Goal: Navigation & Orientation: Find specific page/section

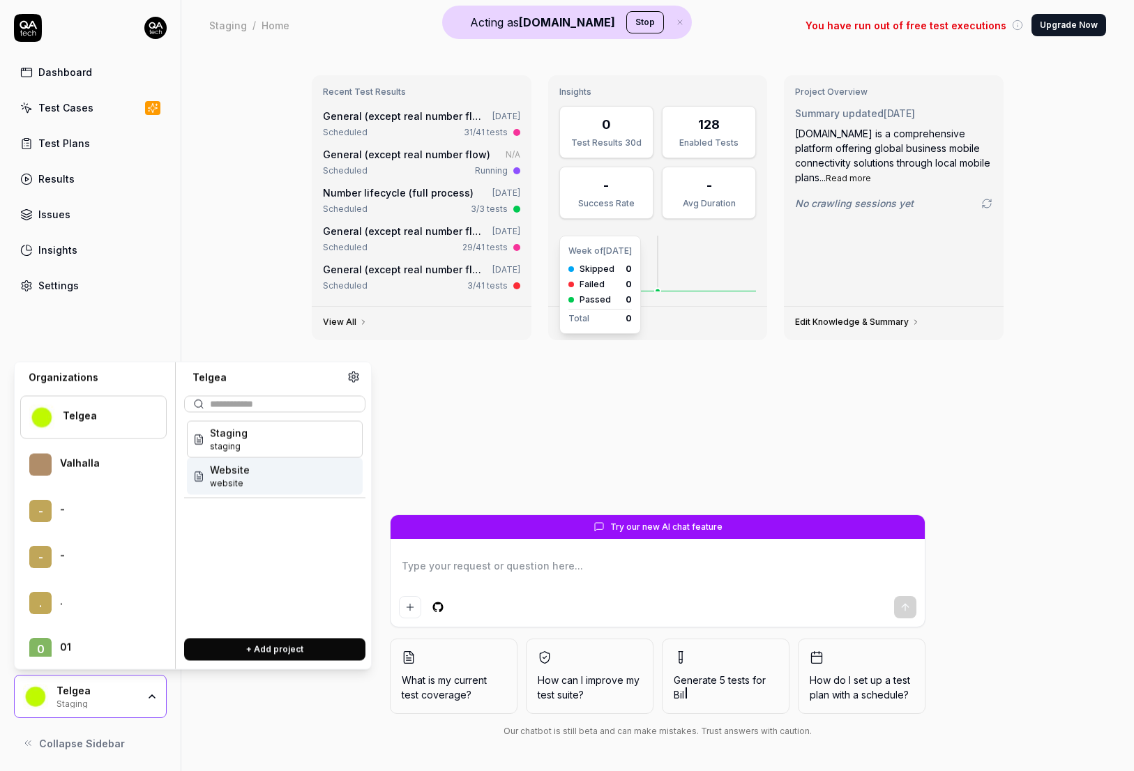
scroll to position [88755, 0]
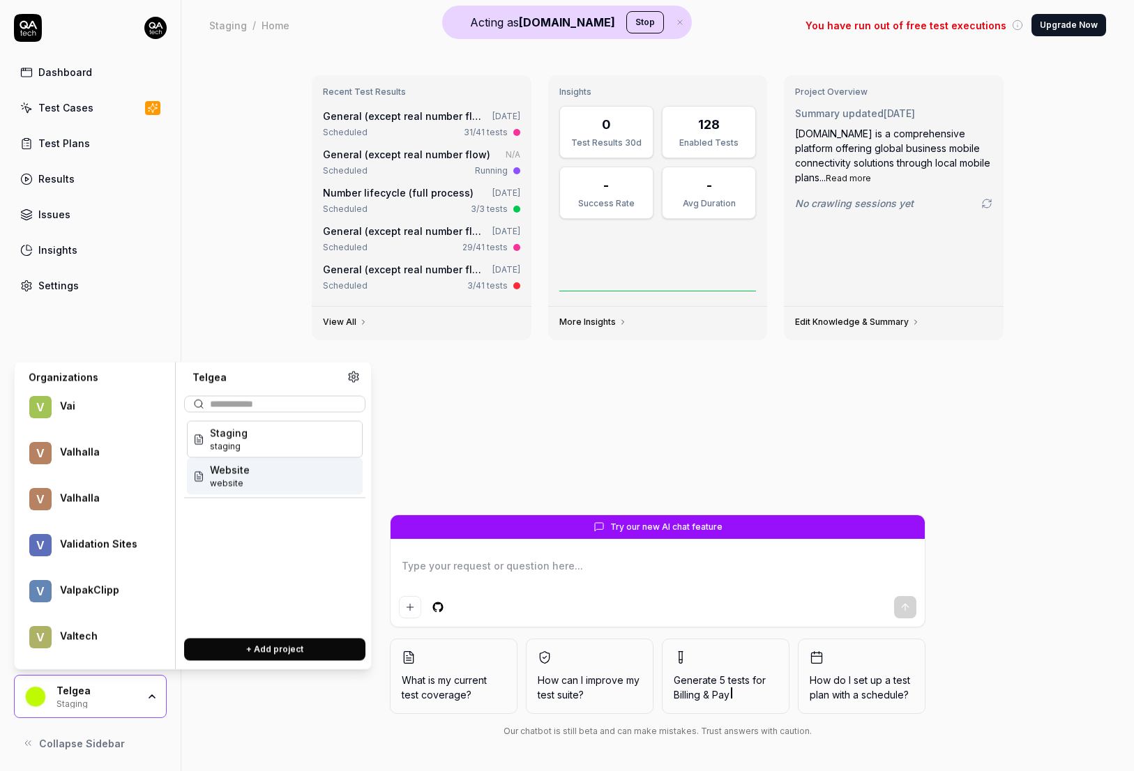
click at [125, 698] on div "Staging" at bounding box center [96, 702] width 81 height 11
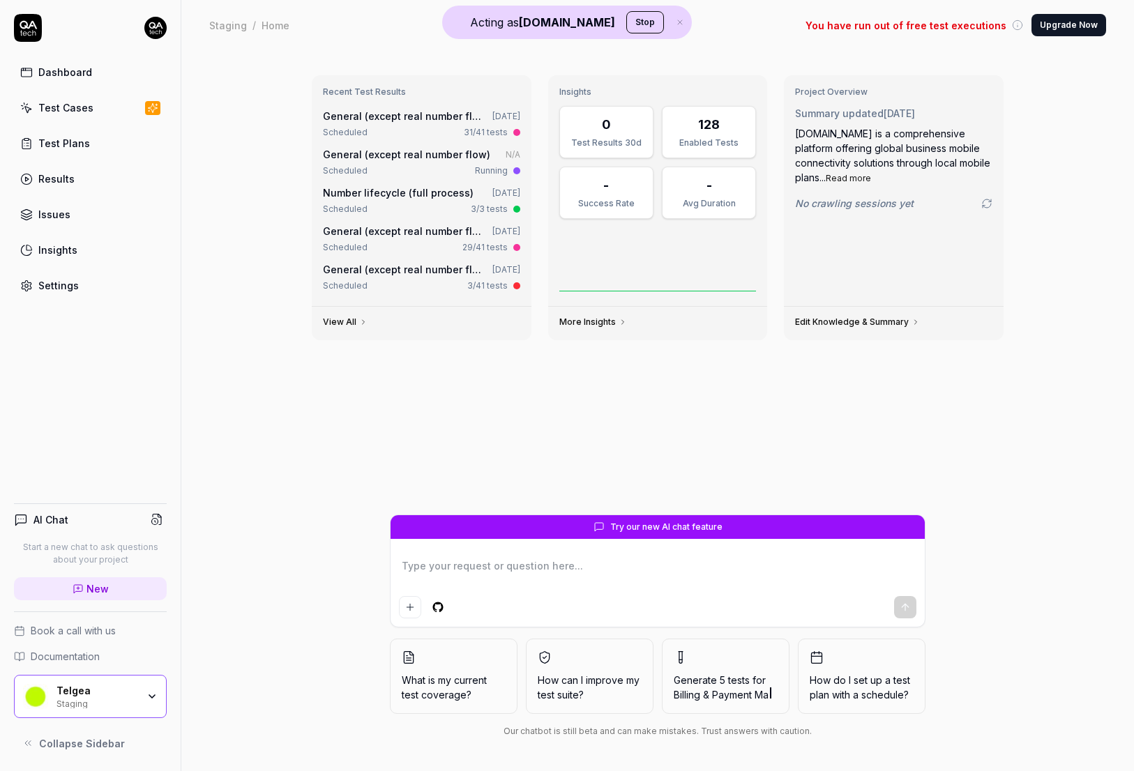
click at [125, 698] on div "Staging" at bounding box center [96, 702] width 81 height 11
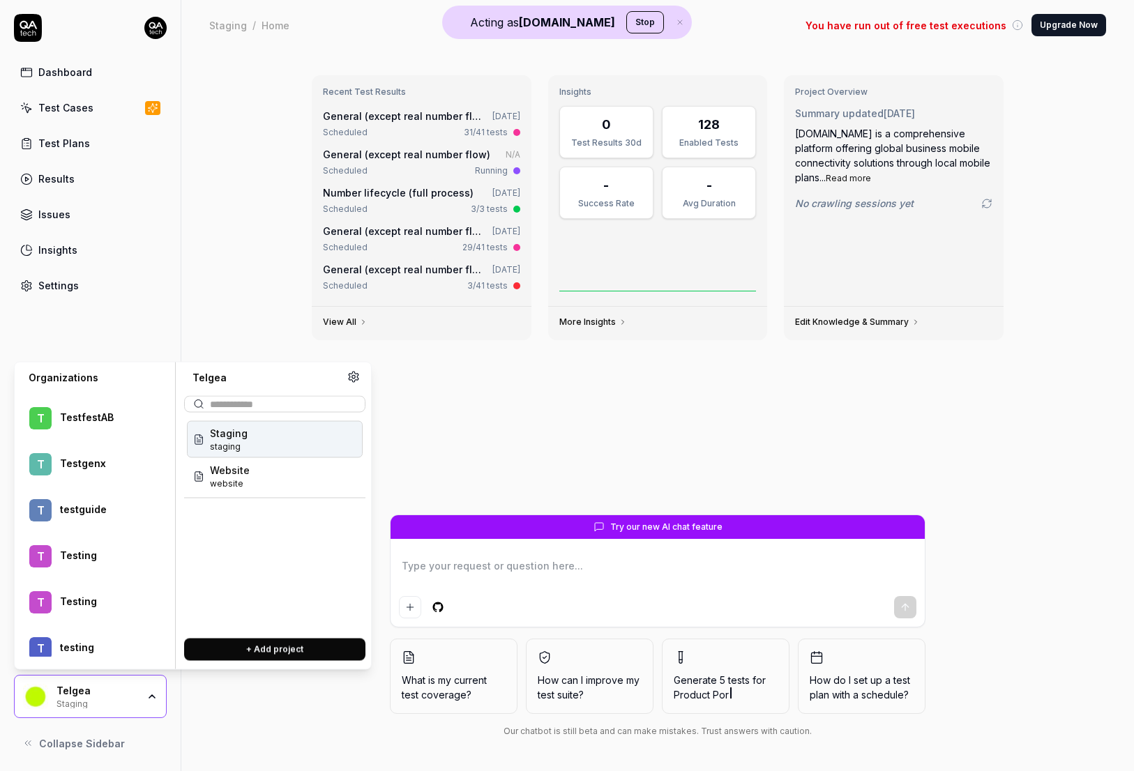
scroll to position [84843, 0]
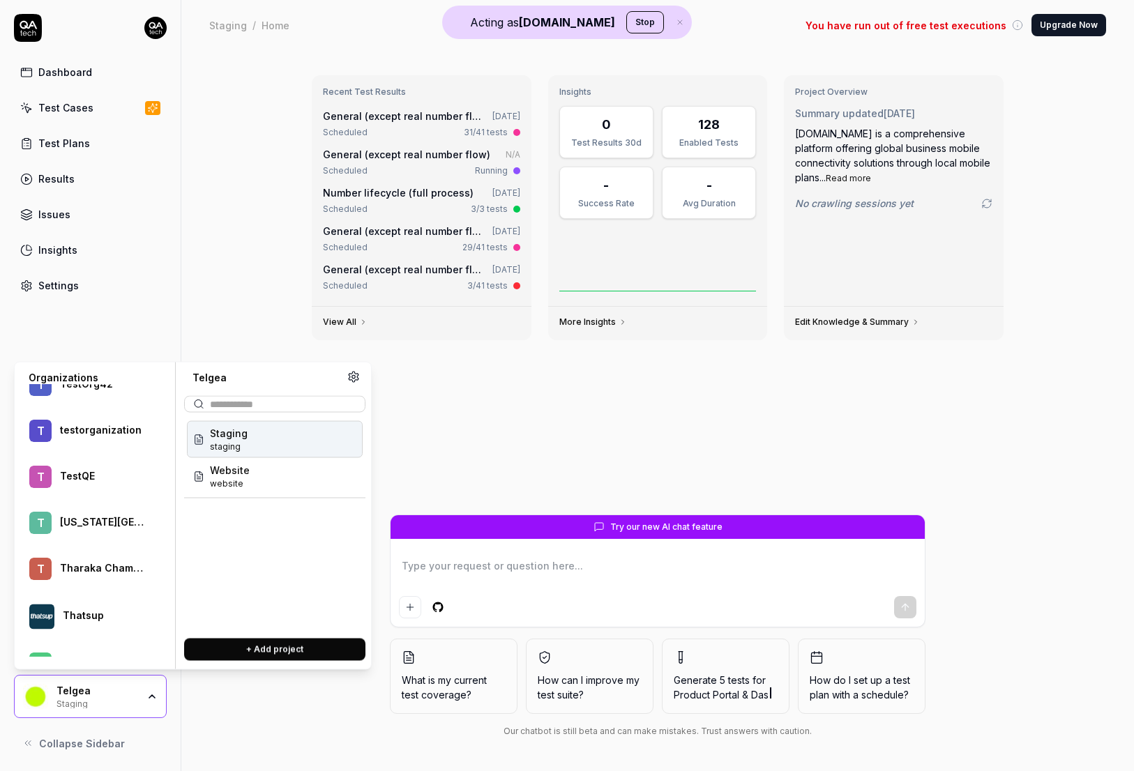
click at [223, 455] on div "Timmy qatechtimmyio" at bounding box center [275, 439] width 176 height 37
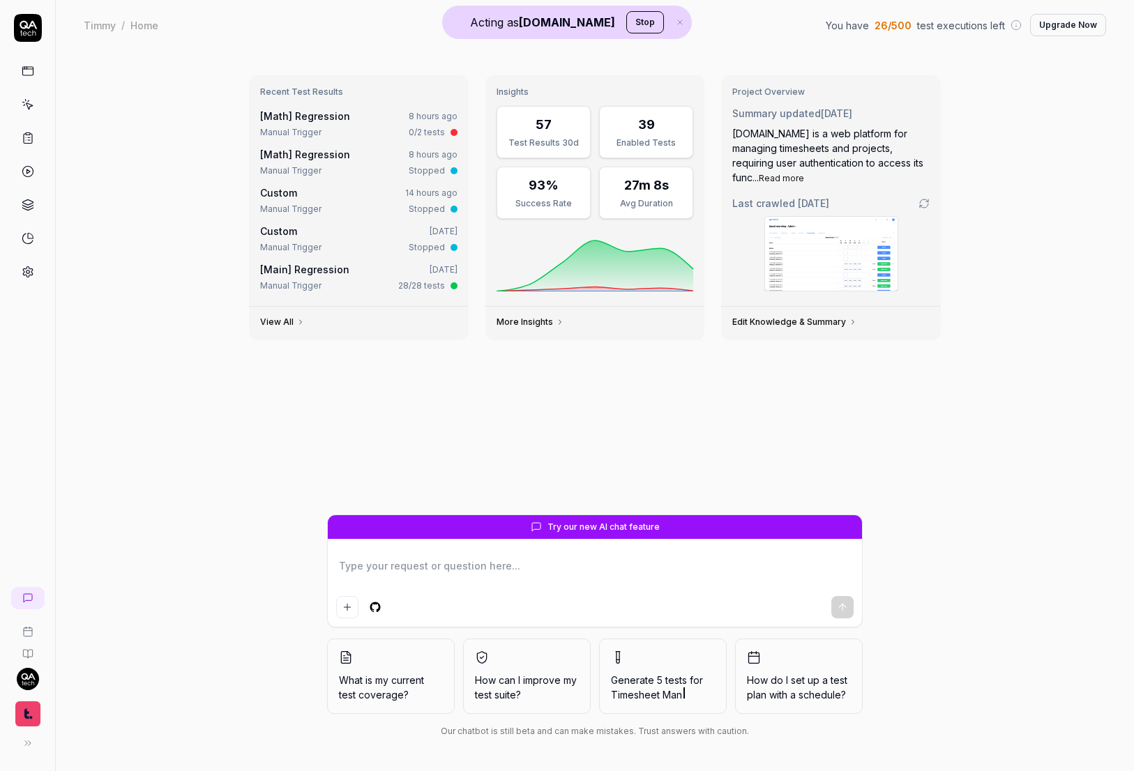
click at [29, 71] on icon at bounding box center [28, 71] width 13 height 13
click at [29, 177] on icon at bounding box center [28, 171] width 13 height 13
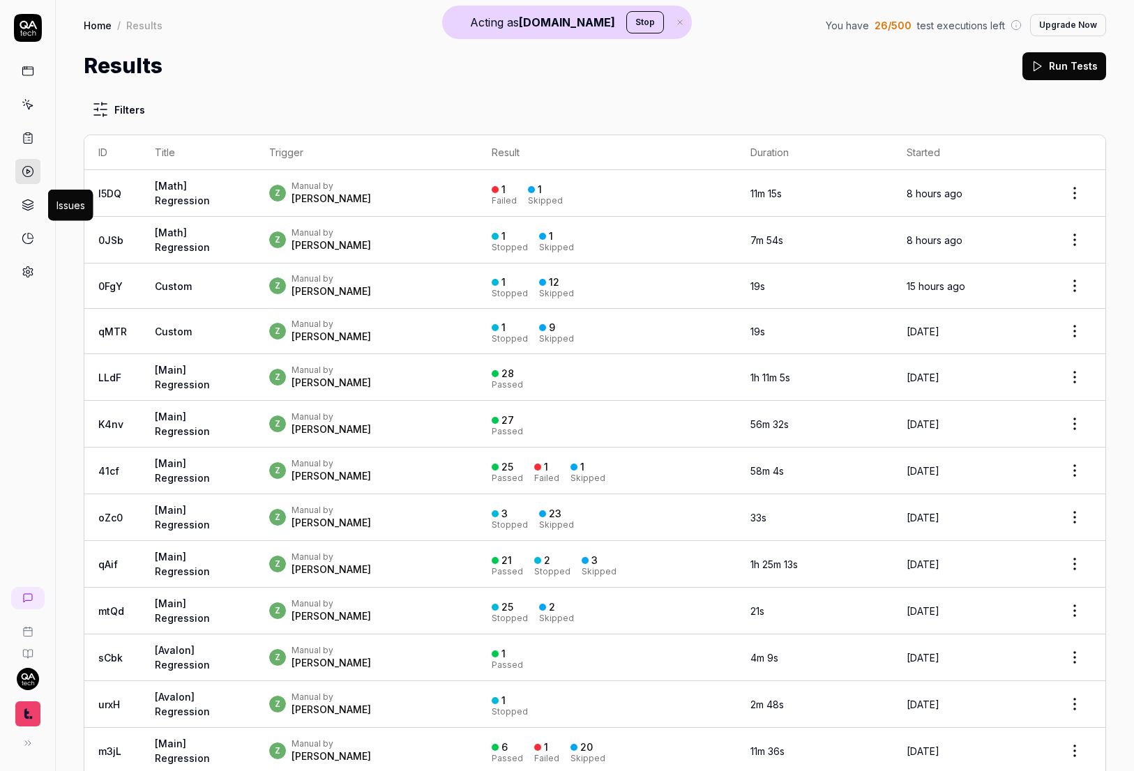
click at [31, 200] on icon at bounding box center [28, 205] width 13 height 13
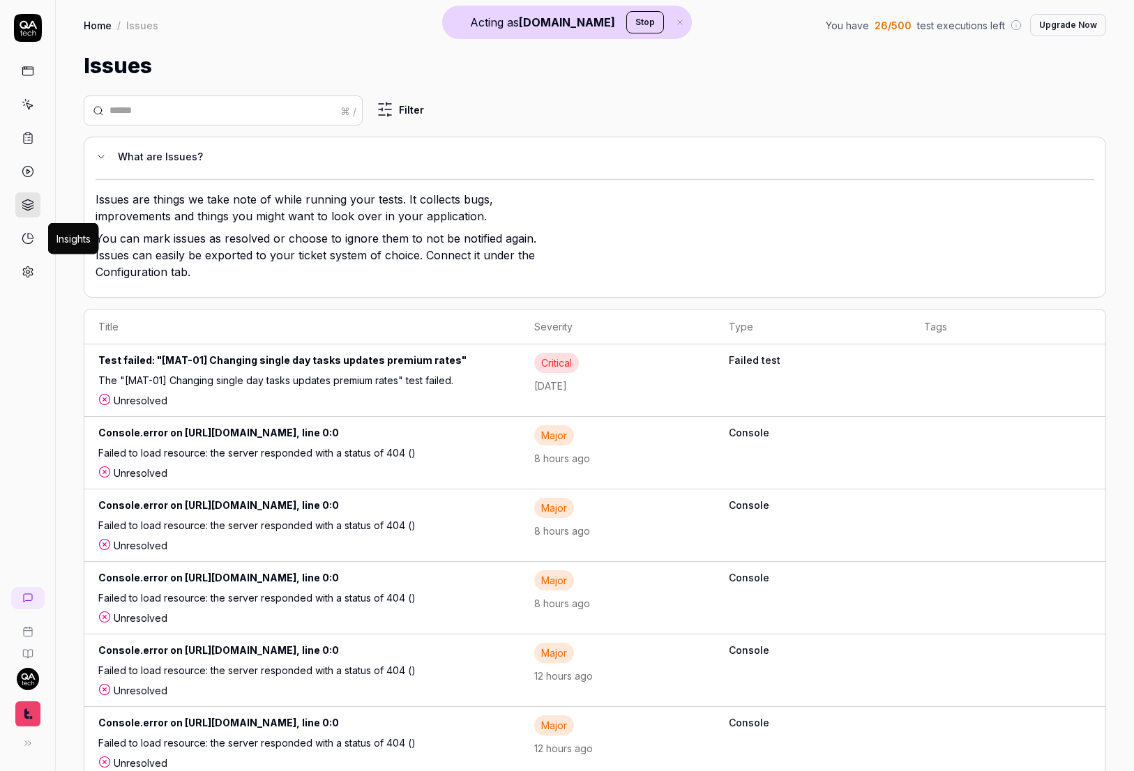
click at [29, 236] on icon at bounding box center [28, 238] width 13 height 13
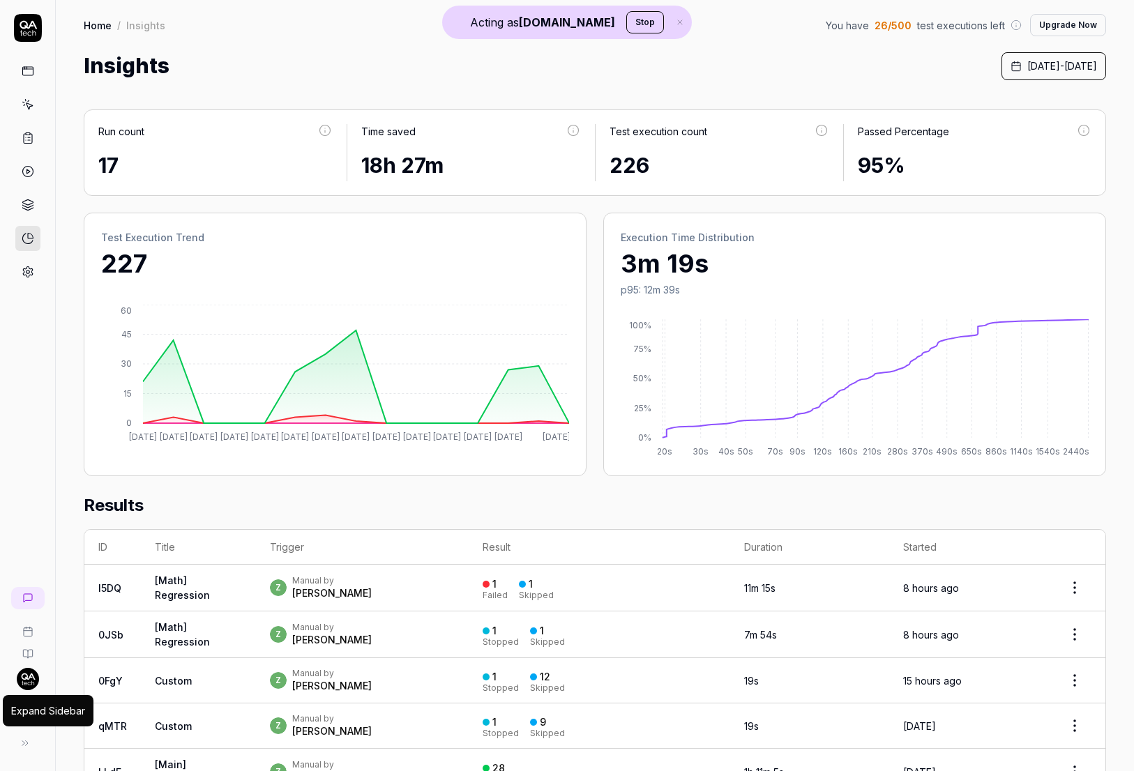
click at [27, 747] on icon at bounding box center [25, 743] width 11 height 11
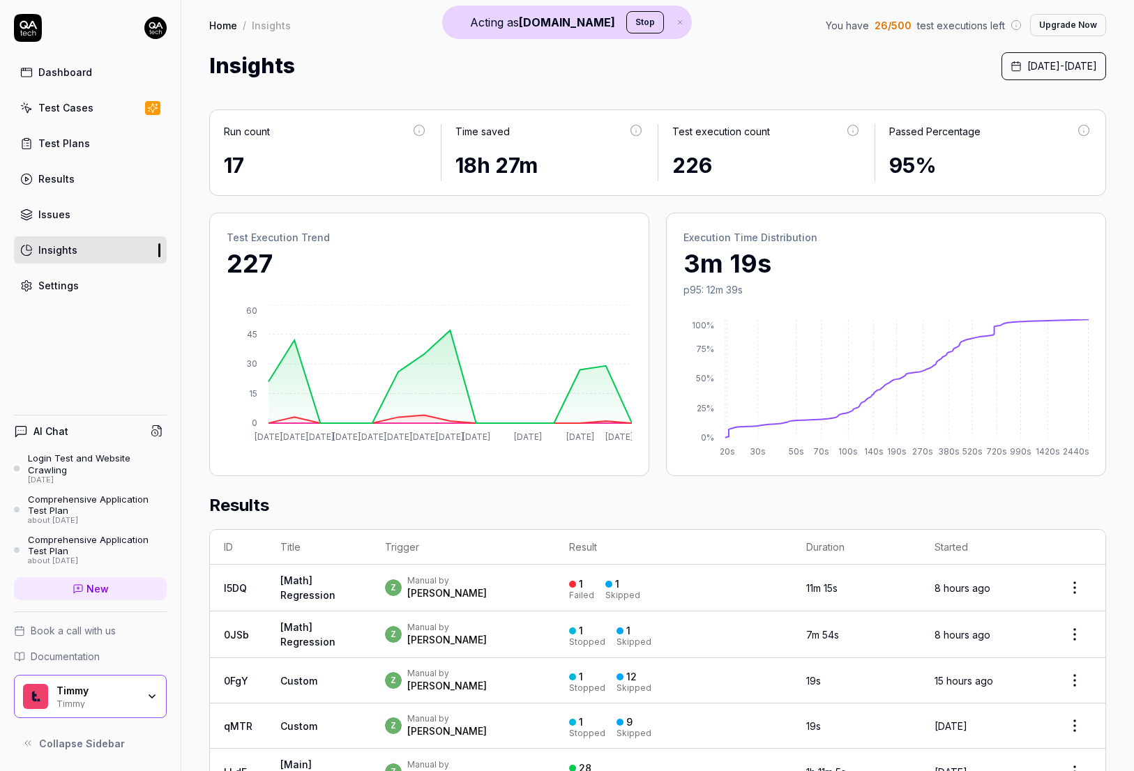
click at [96, 78] on link "Dashboard" at bounding box center [90, 72] width 153 height 27
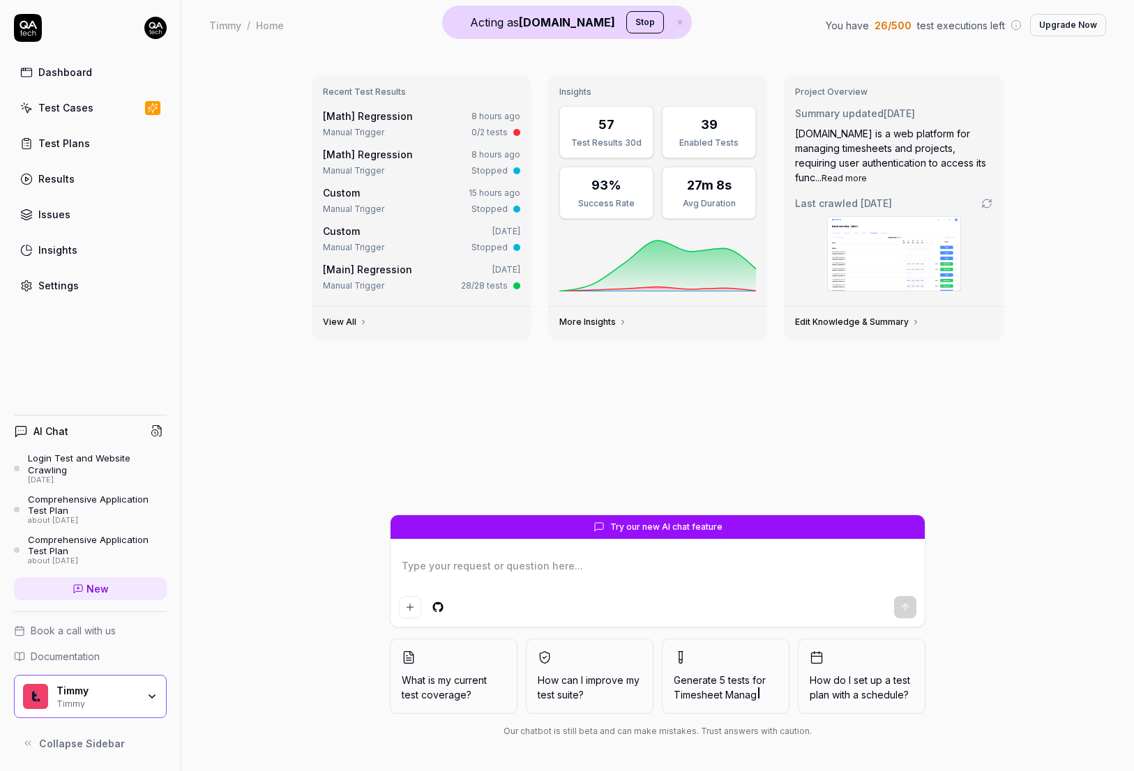
click at [119, 707] on div "Timmy" at bounding box center [96, 702] width 81 height 11
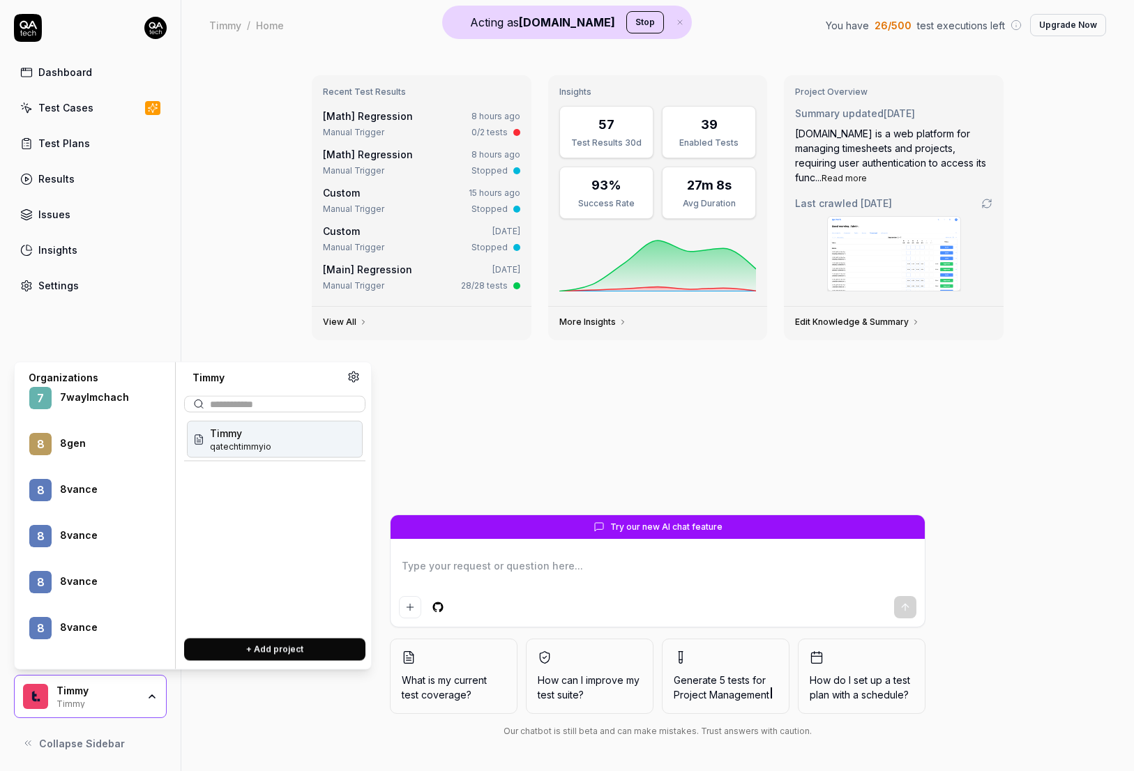
scroll to position [1263, 0]
click at [72, 501] on div at bounding box center [104, 502] width 88 height 3
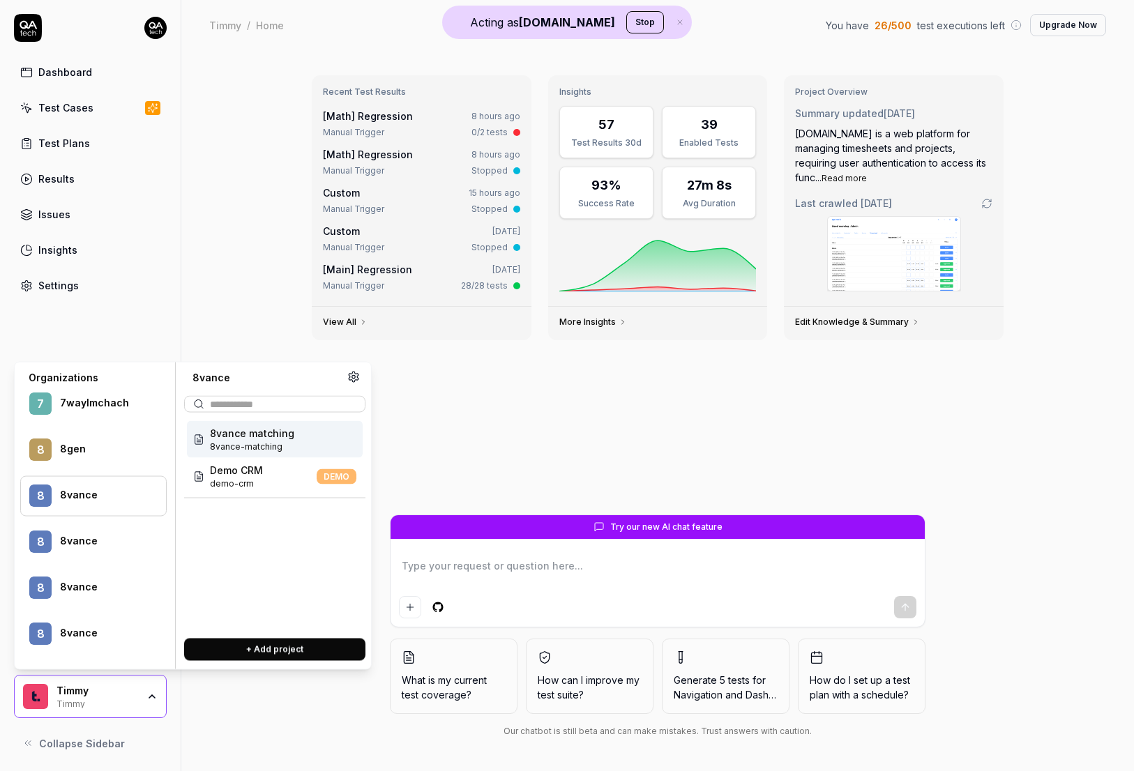
click at [77, 535] on div "8vance" at bounding box center [104, 541] width 88 height 13
click at [80, 581] on div "8vance" at bounding box center [104, 587] width 88 height 13
click at [79, 627] on div "8vance" at bounding box center [104, 633] width 88 height 13
click at [87, 483] on div "8 8vance" at bounding box center [93, 496] width 146 height 40
click at [244, 437] on span "8vance matching" at bounding box center [252, 433] width 84 height 15
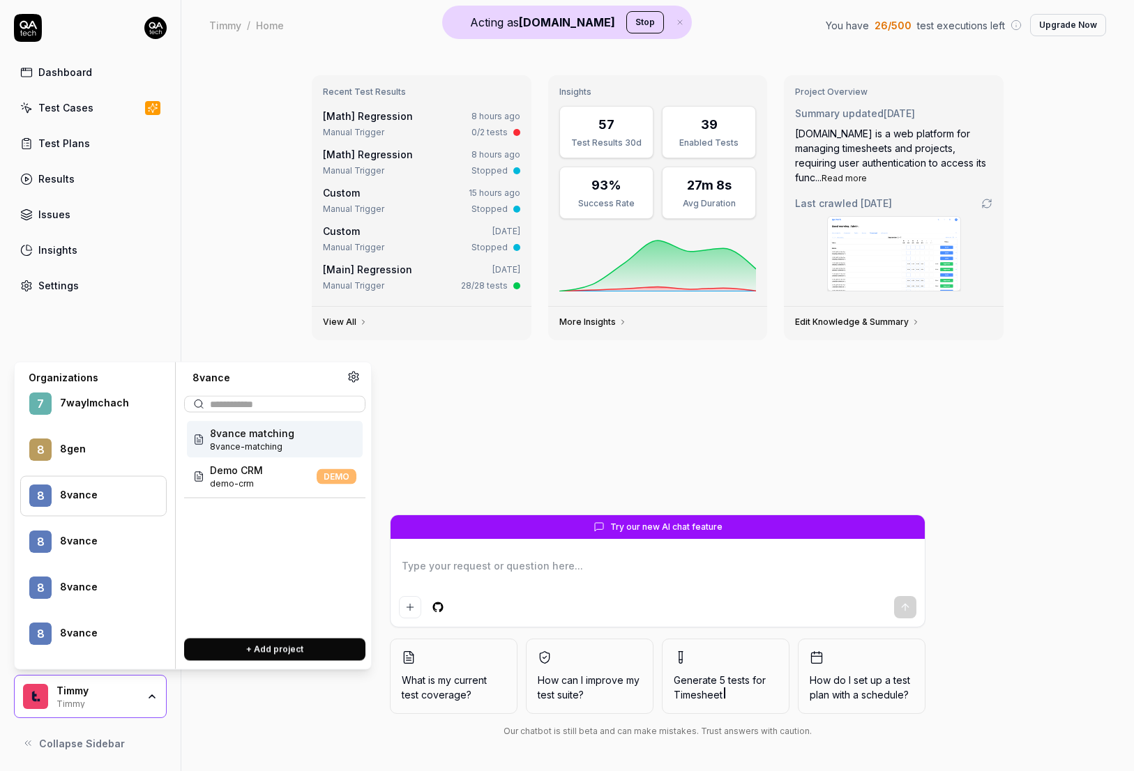
click at [253, 438] on span "8vance matching" at bounding box center [252, 433] width 84 height 15
click at [273, 441] on span "8vance-matching" at bounding box center [252, 447] width 84 height 13
click at [264, 433] on span "8vance matching" at bounding box center [252, 433] width 84 height 15
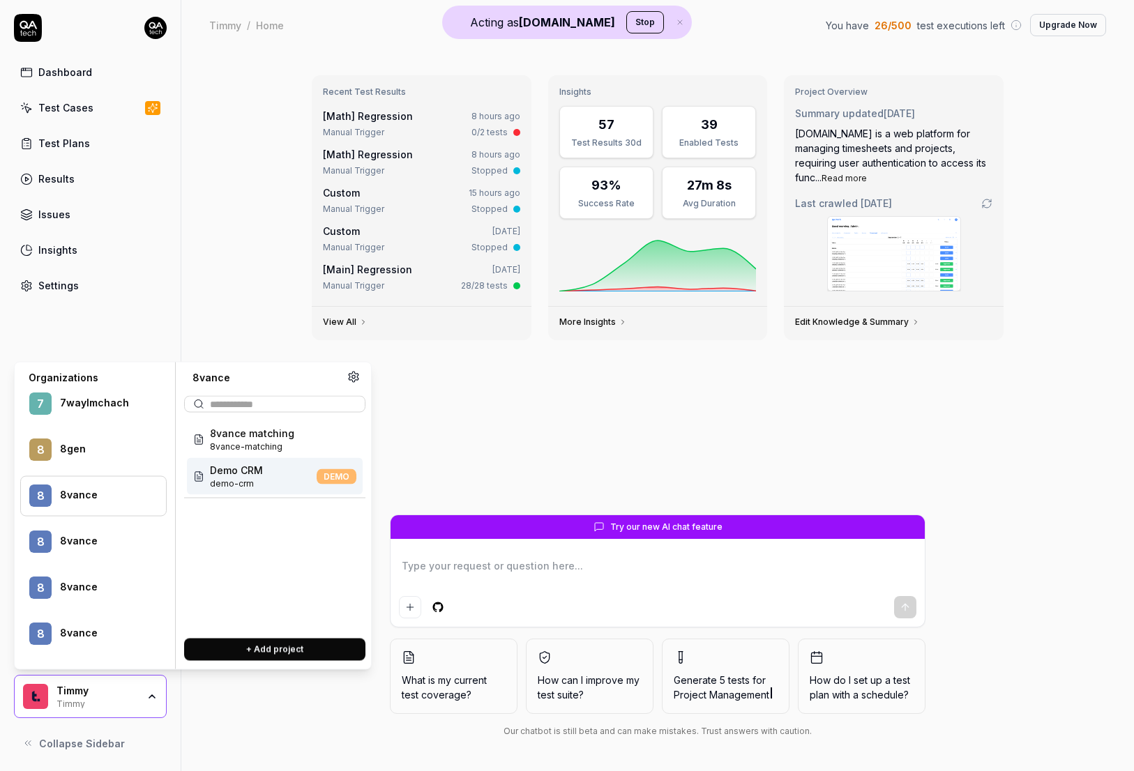
click at [248, 478] on span "demo-crm" at bounding box center [236, 484] width 53 height 13
click at [218, 436] on span "8vance matching" at bounding box center [252, 433] width 84 height 15
click at [208, 436] on div "8vance matching 8vance-matching" at bounding box center [275, 439] width 176 height 37
click at [77, 522] on div "8 8vance" at bounding box center [93, 542] width 146 height 40
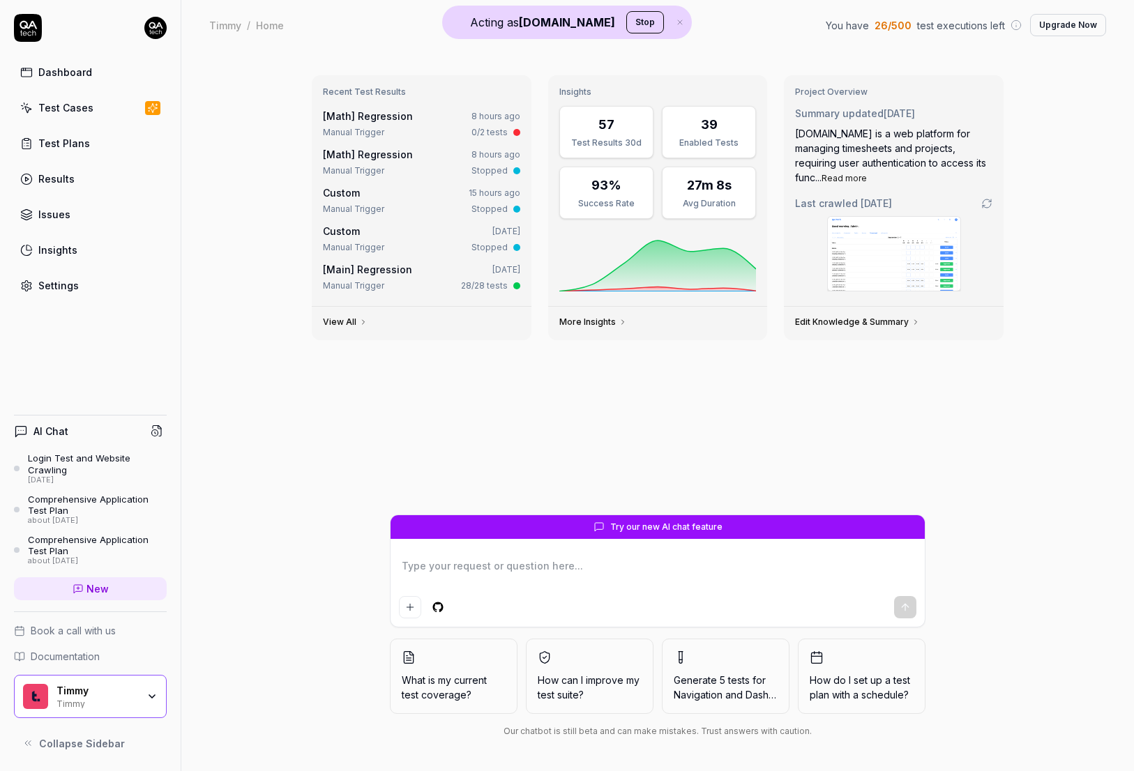
click at [128, 704] on div "Timmy" at bounding box center [96, 702] width 81 height 11
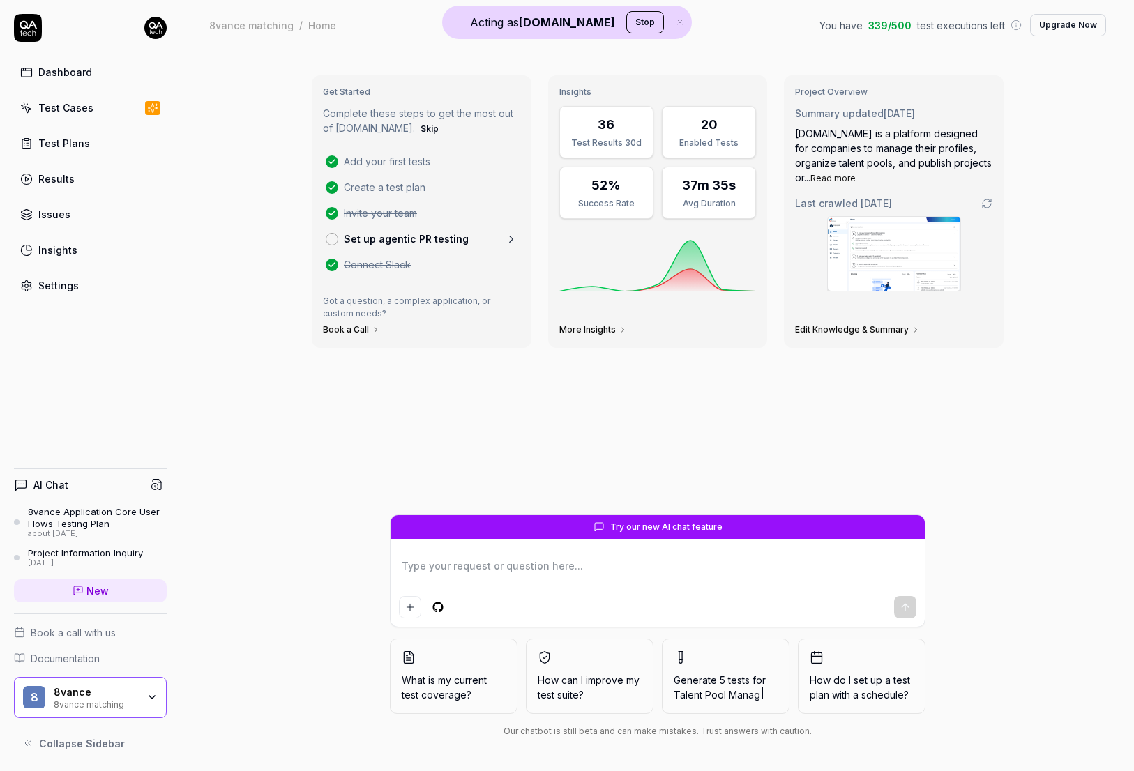
click at [82, 76] on div "Dashboard" at bounding box center [65, 72] width 54 height 15
click at [86, 110] on div "Test Cases" at bounding box center [65, 107] width 55 height 15
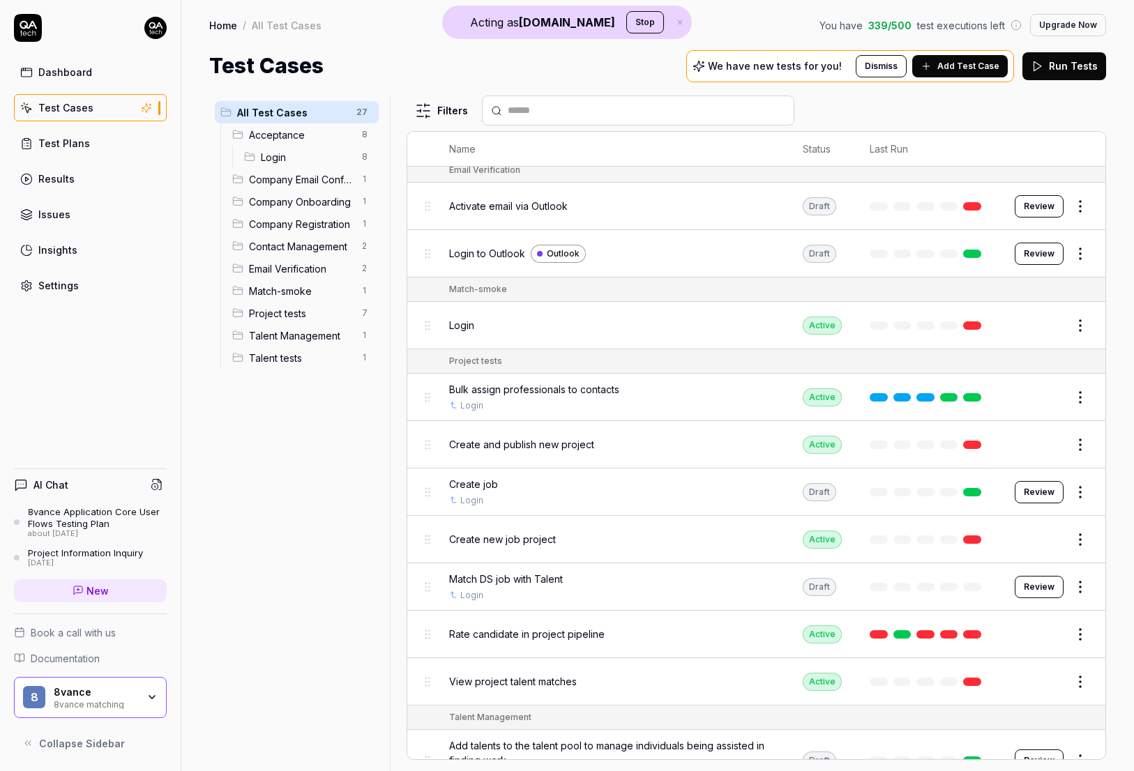
scroll to position [931, 0]
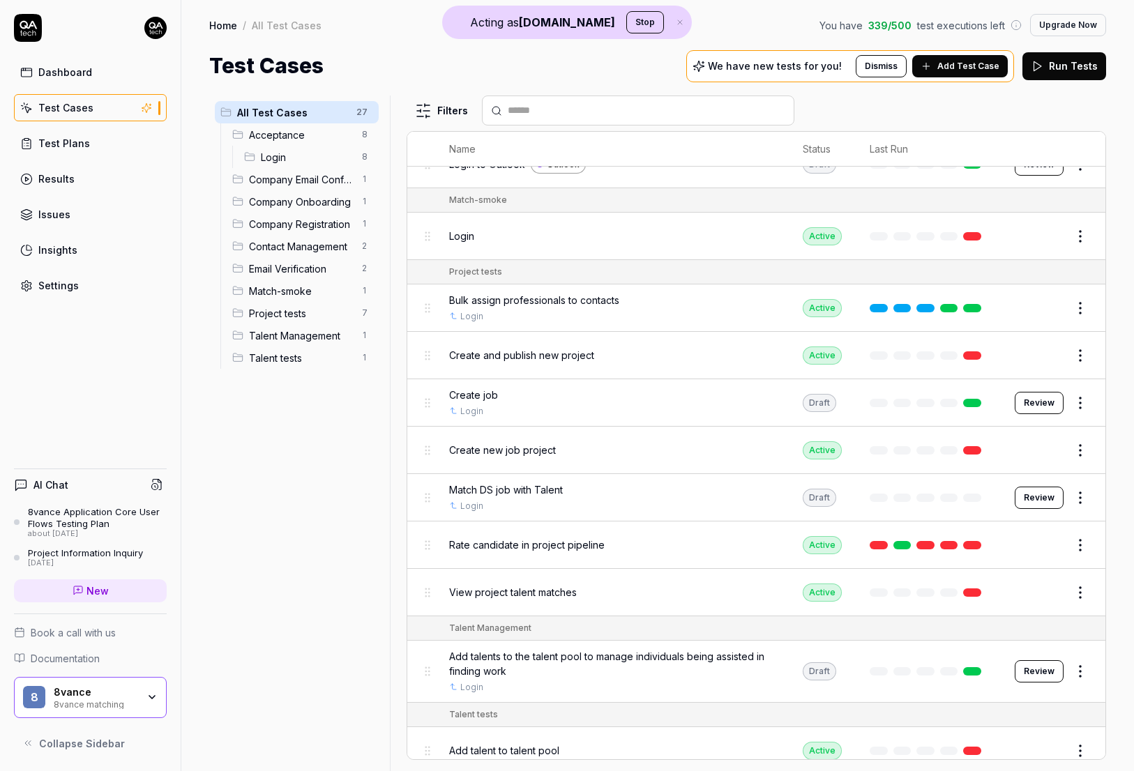
click at [106, 703] on div "8vance matching" at bounding box center [96, 703] width 84 height 11
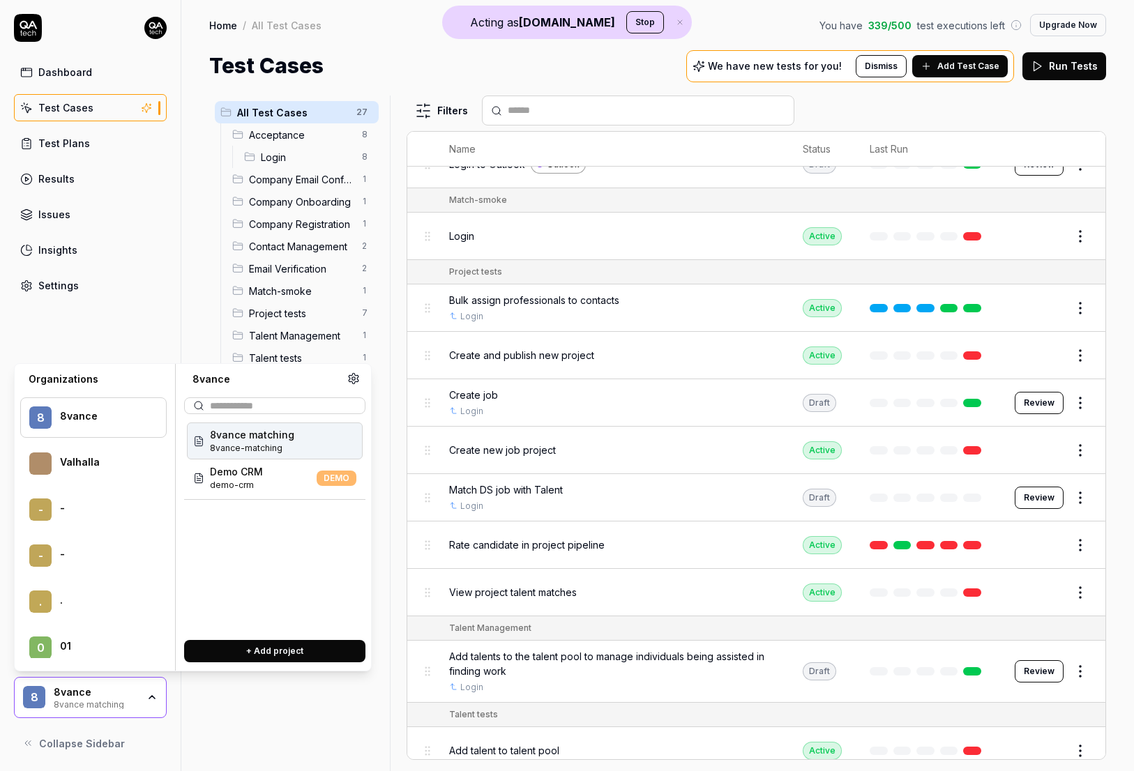
click at [52, 285] on div "Settings" at bounding box center [58, 285] width 40 height 15
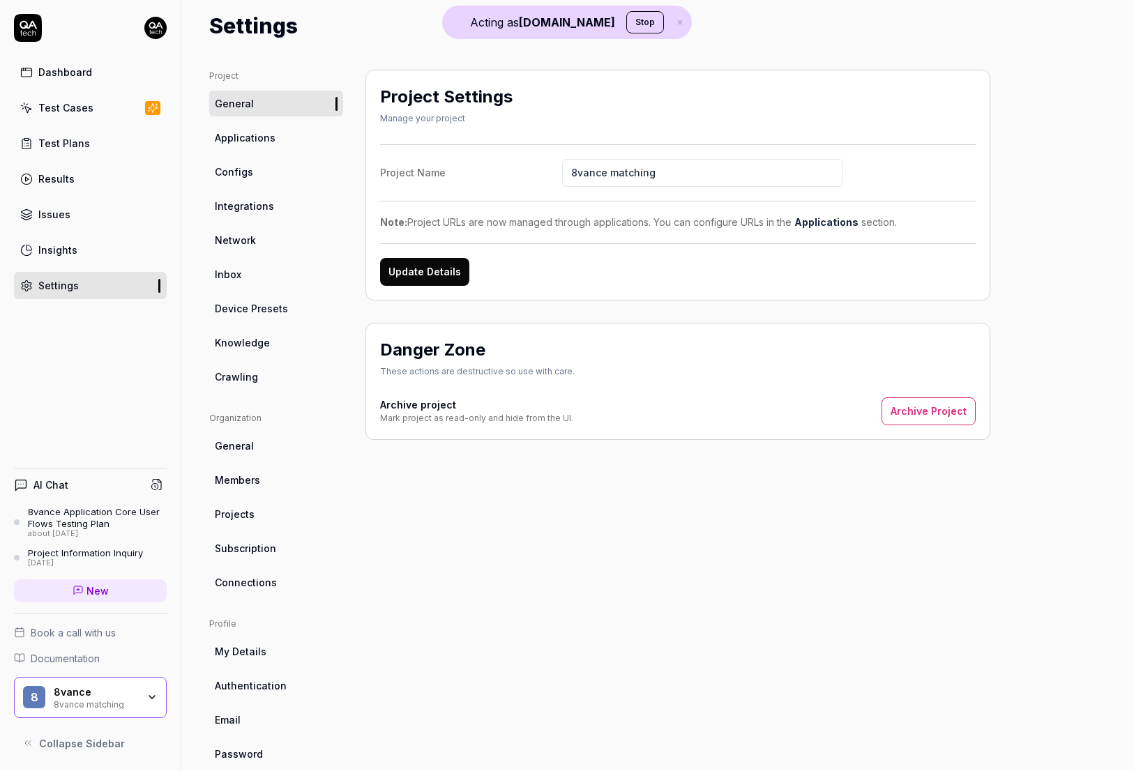
scroll to position [43, 0]
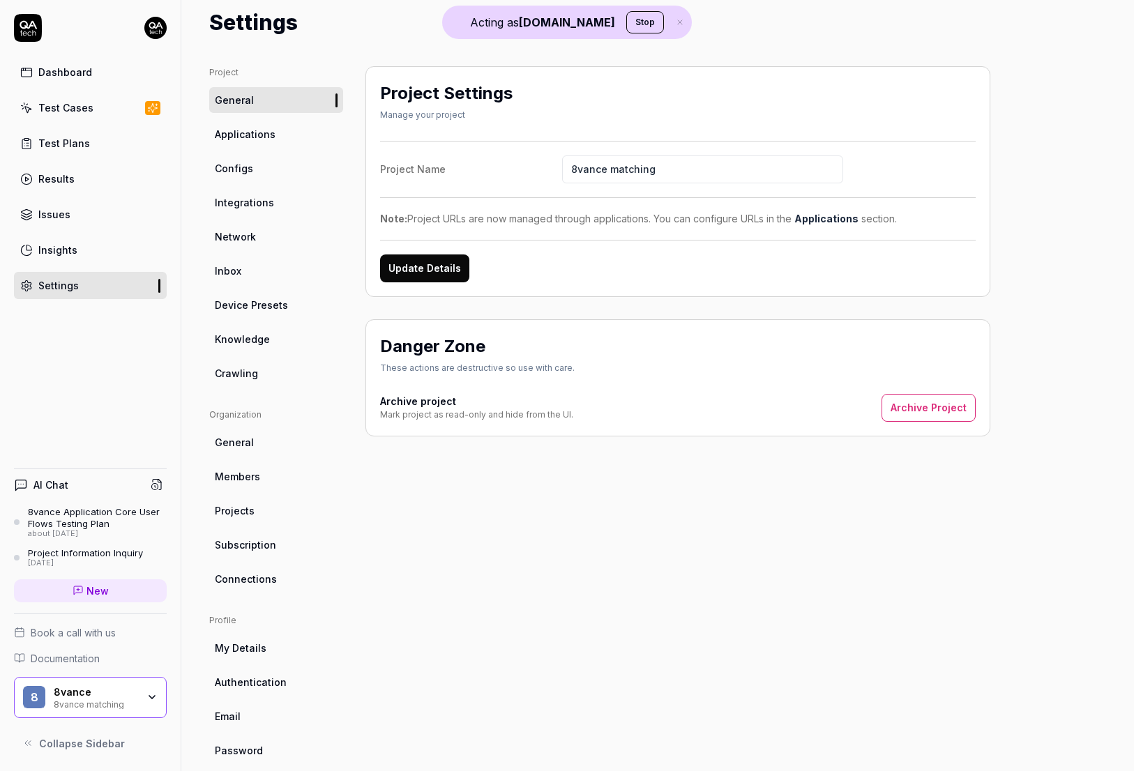
click at [263, 471] on link "Members" at bounding box center [276, 477] width 134 height 26
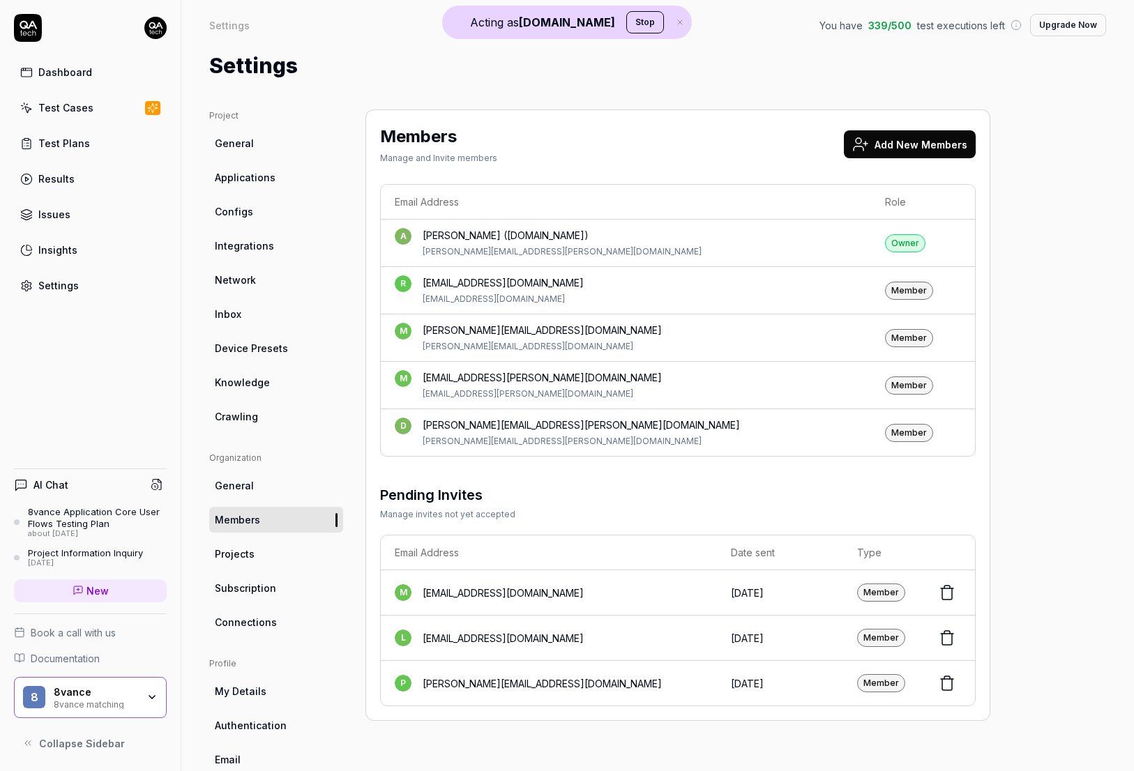
click at [82, 59] on link "Dashboard" at bounding box center [90, 72] width 153 height 27
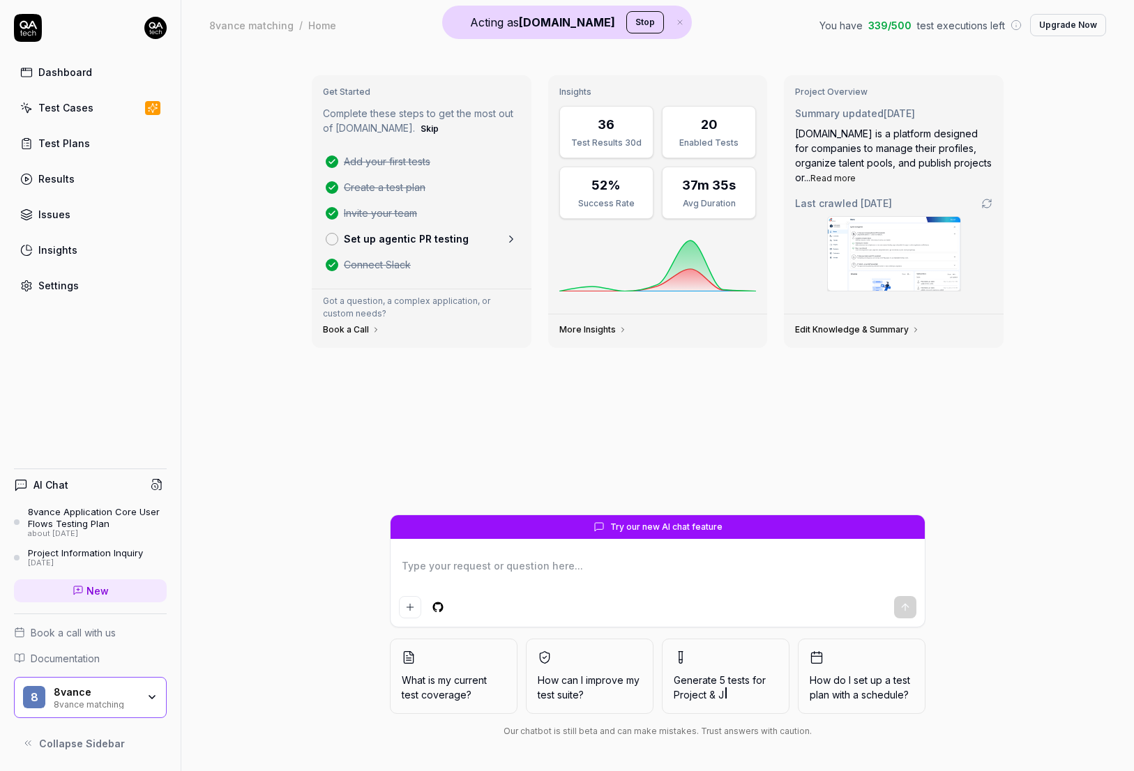
type textarea "*"
